Goal: Navigation & Orientation: Find specific page/section

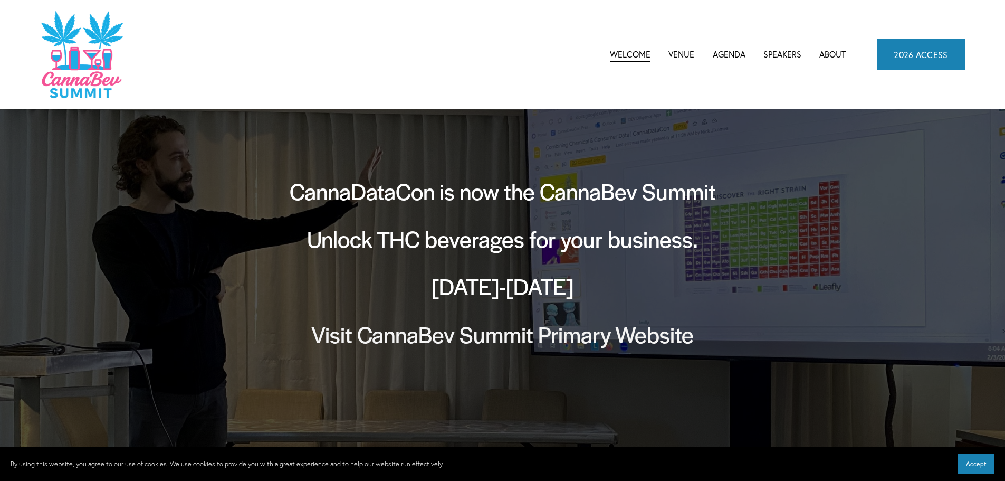
click at [914, 55] on link "2026 ACCESS" at bounding box center [921, 54] width 88 height 31
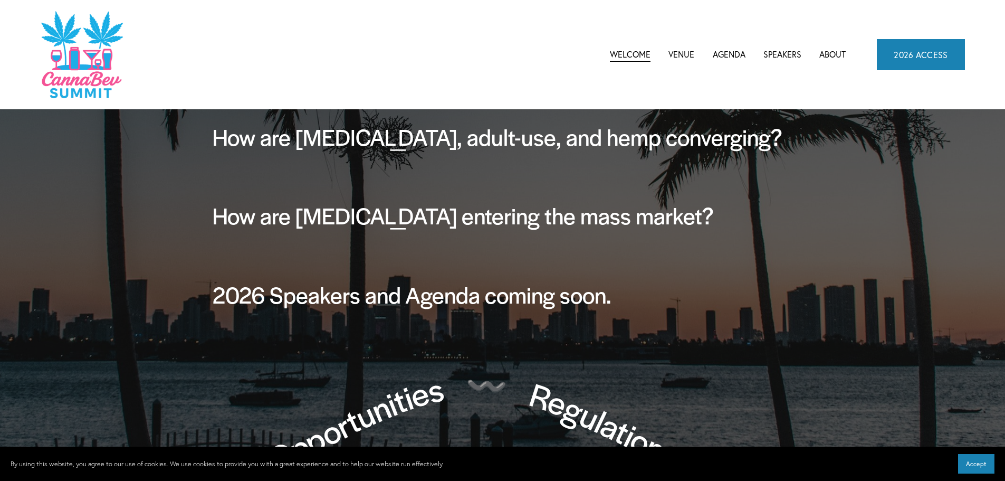
scroll to position [844, 0]
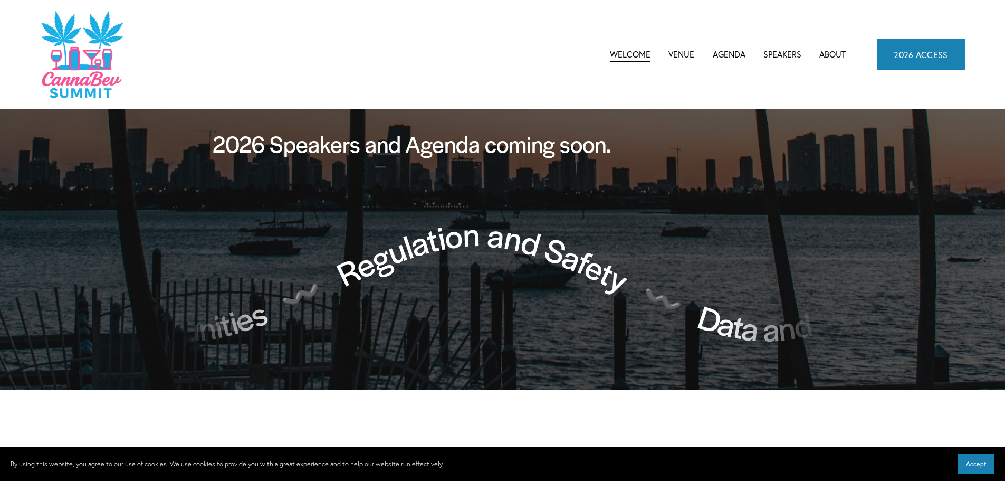
click at [0, 0] on span "CannaBev Summit 2026" at bounding box center [0, 0] width 0 height 0
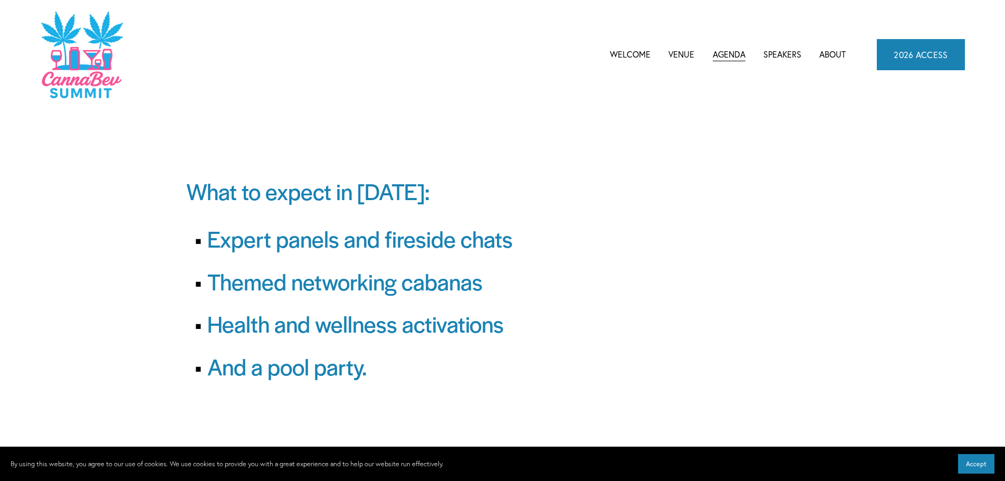
click at [684, 53] on link "Venue" at bounding box center [682, 54] width 26 height 16
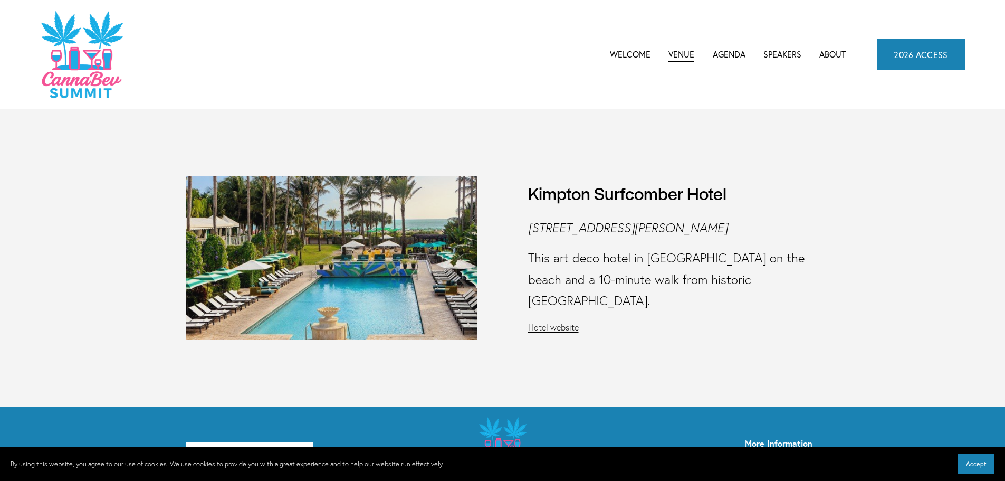
click at [630, 58] on link "Welcome" at bounding box center [630, 54] width 41 height 16
